Goal: Find specific page/section: Find specific page/section

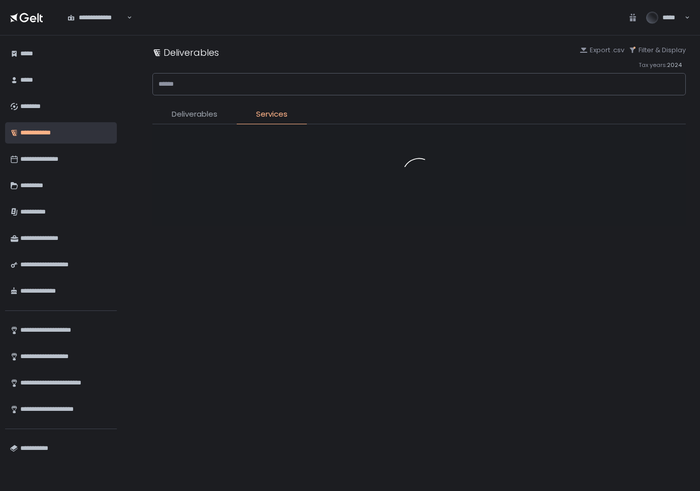
click at [206, 114] on span "Deliverables" at bounding box center [195, 115] width 46 height 12
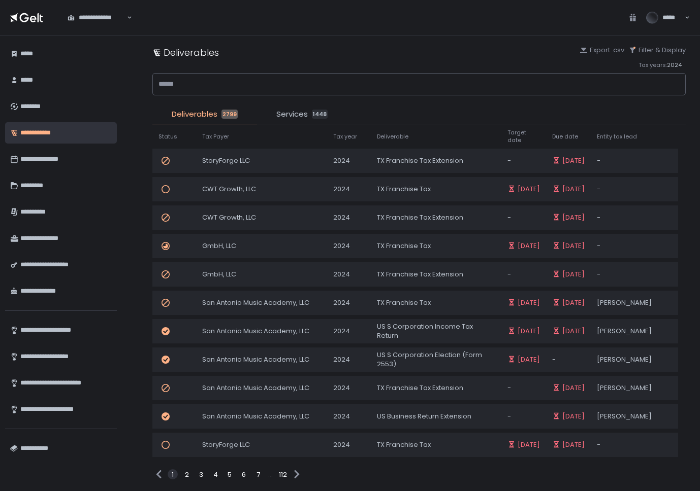
drag, startPoint x: 304, startPoint y: 115, endPoint x: 252, endPoint y: 107, distance: 52.3
click at [303, 114] on span "Services" at bounding box center [291, 115] width 31 height 12
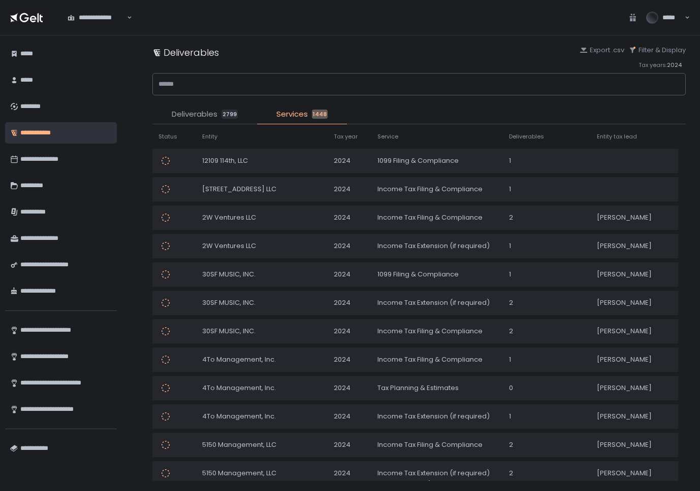
click at [203, 115] on span "Deliverables" at bounding box center [195, 115] width 46 height 12
